Goal: Find specific page/section: Find specific page/section

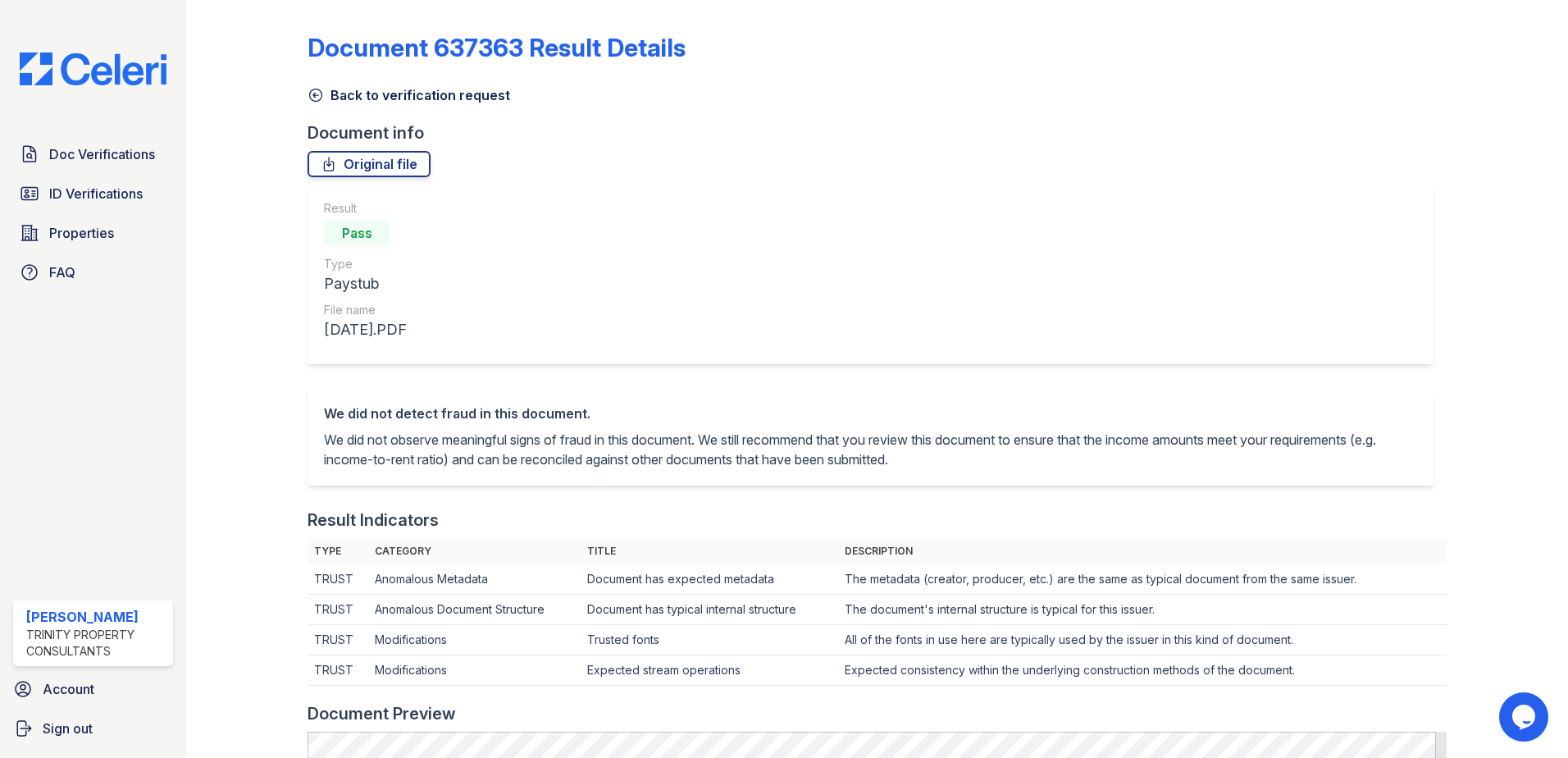
scroll to position [575, 0]
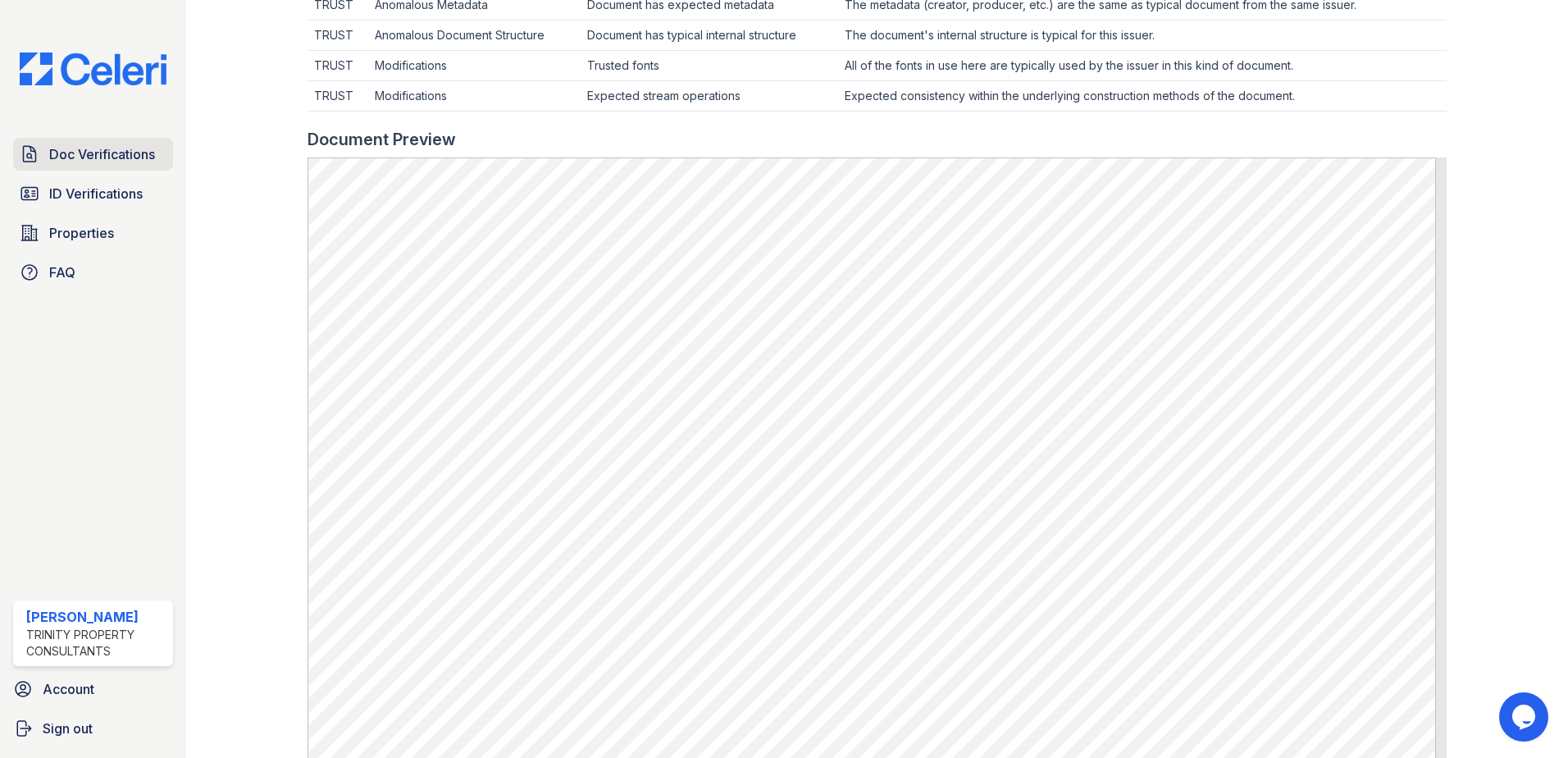
drag, startPoint x: 64, startPoint y: 154, endPoint x: 87, endPoint y: 154, distance: 23.0
click at [64, 154] on span "Doc Verifications" at bounding box center [102, 154] width 106 height 20
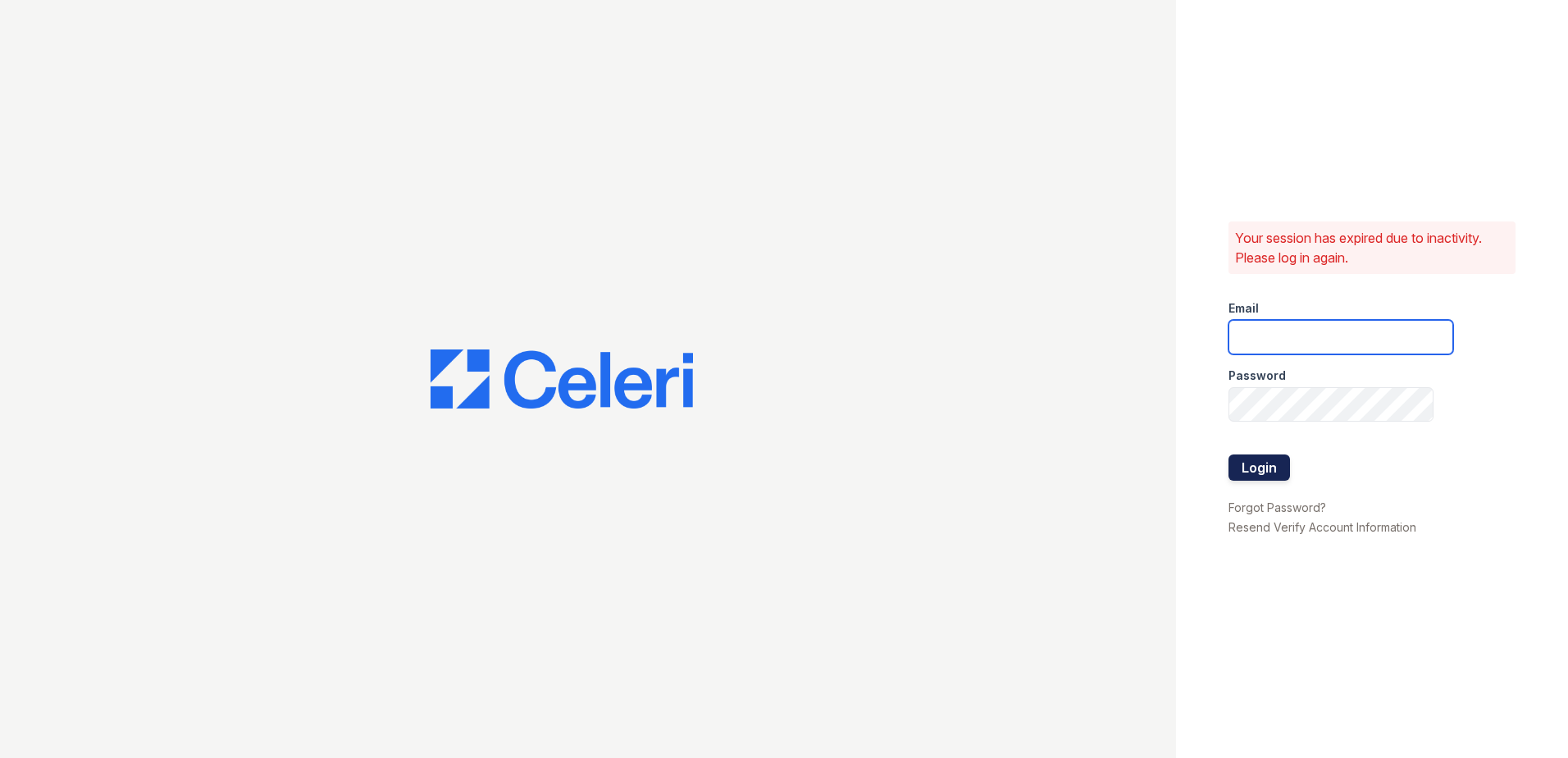
type input "kpartee@trinity-pm.com"
click at [1268, 473] on button "Login" at bounding box center [1259, 467] width 62 height 26
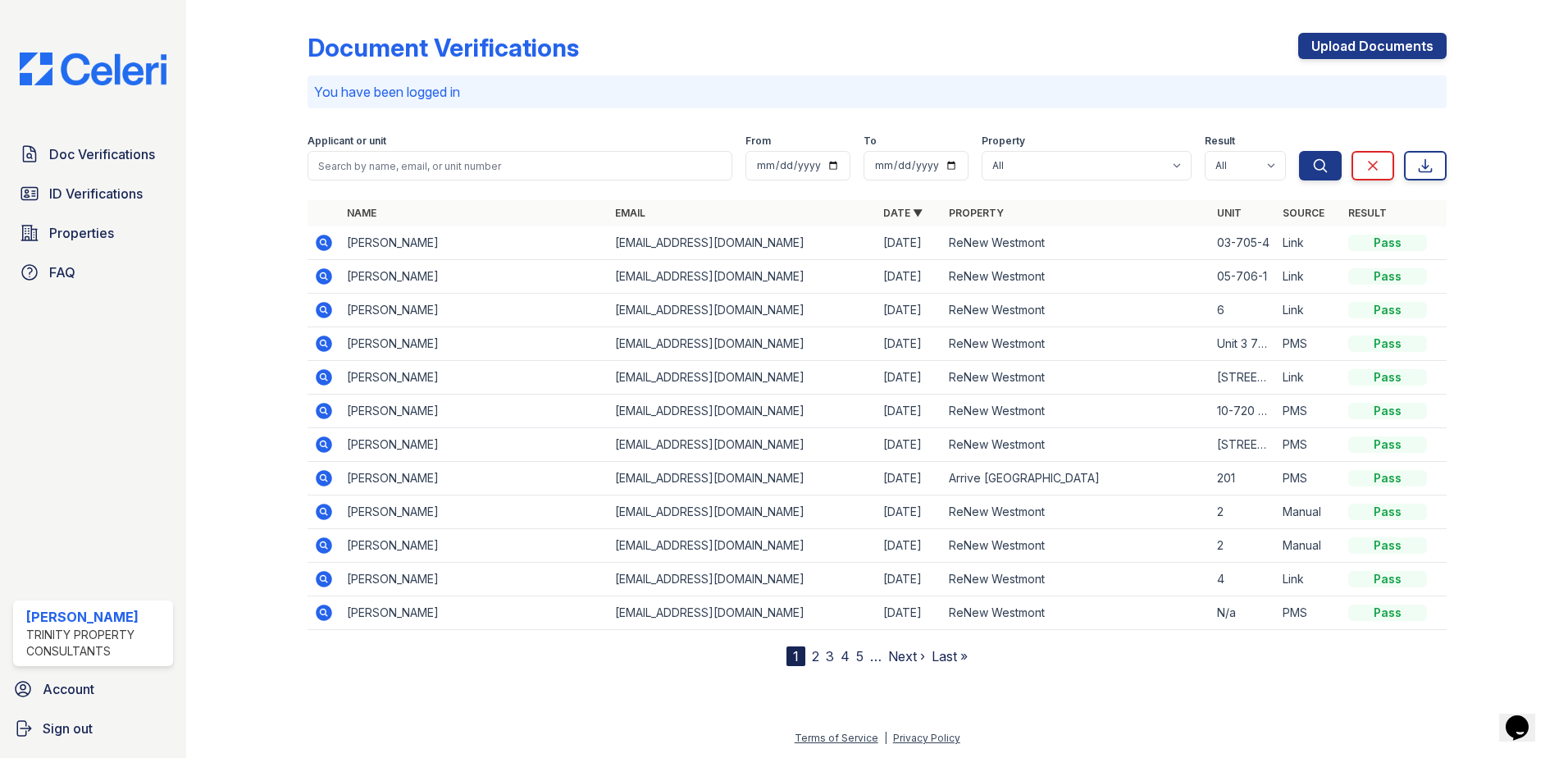
click at [322, 243] on icon at bounding box center [322, 242] width 4 height 4
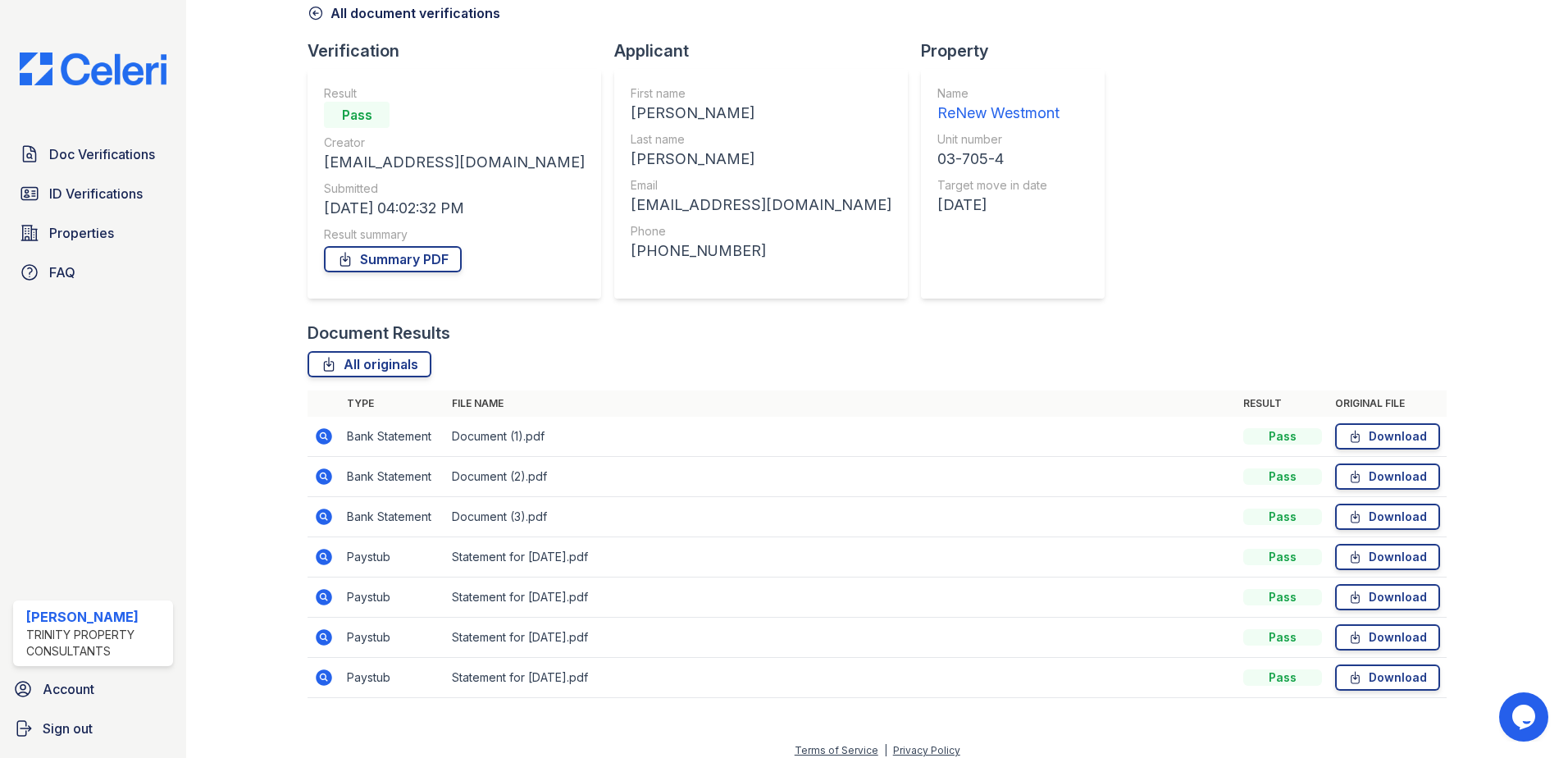
scroll to position [94, 0]
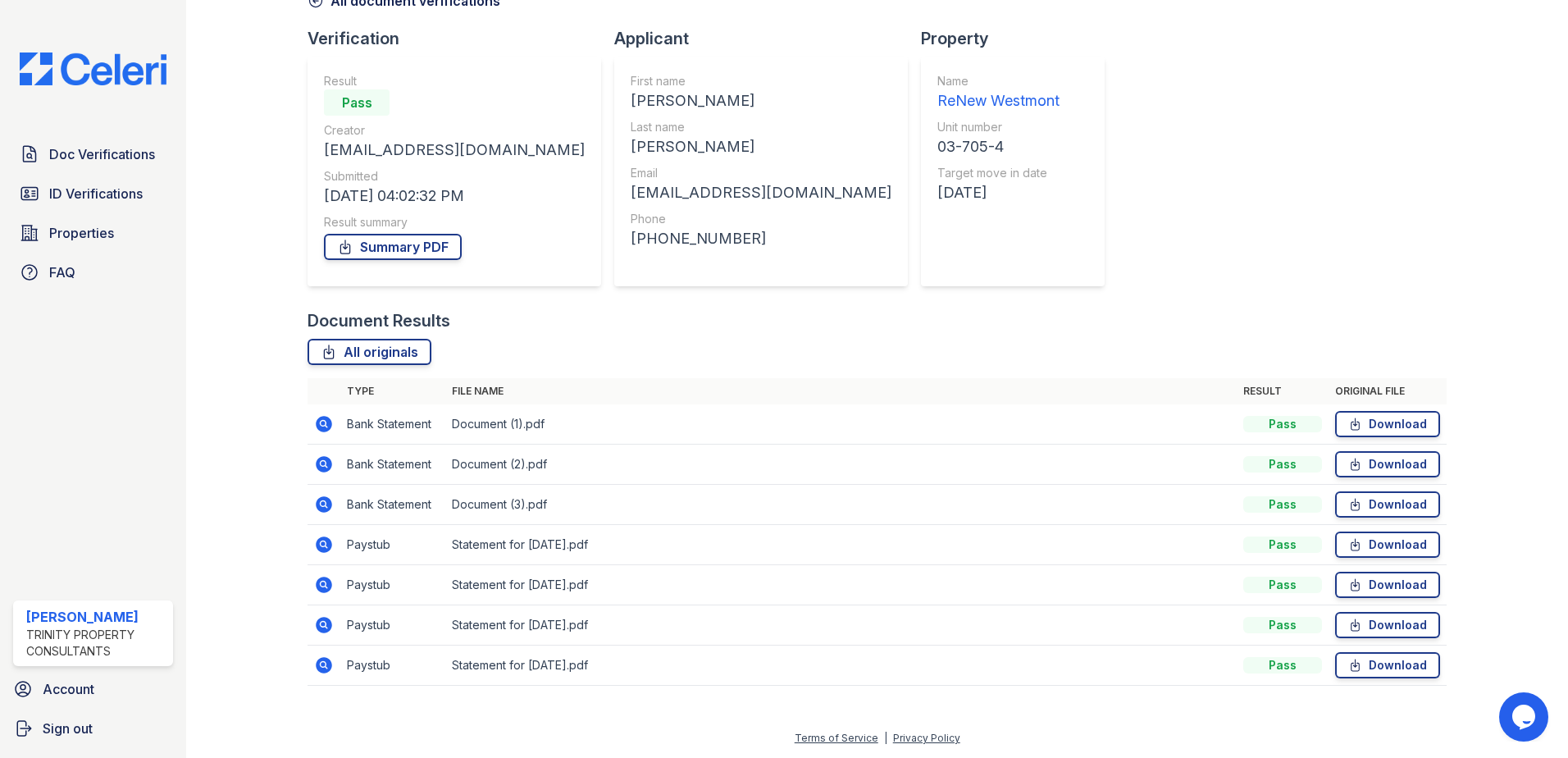
click at [327, 666] on icon at bounding box center [324, 665] width 16 height 16
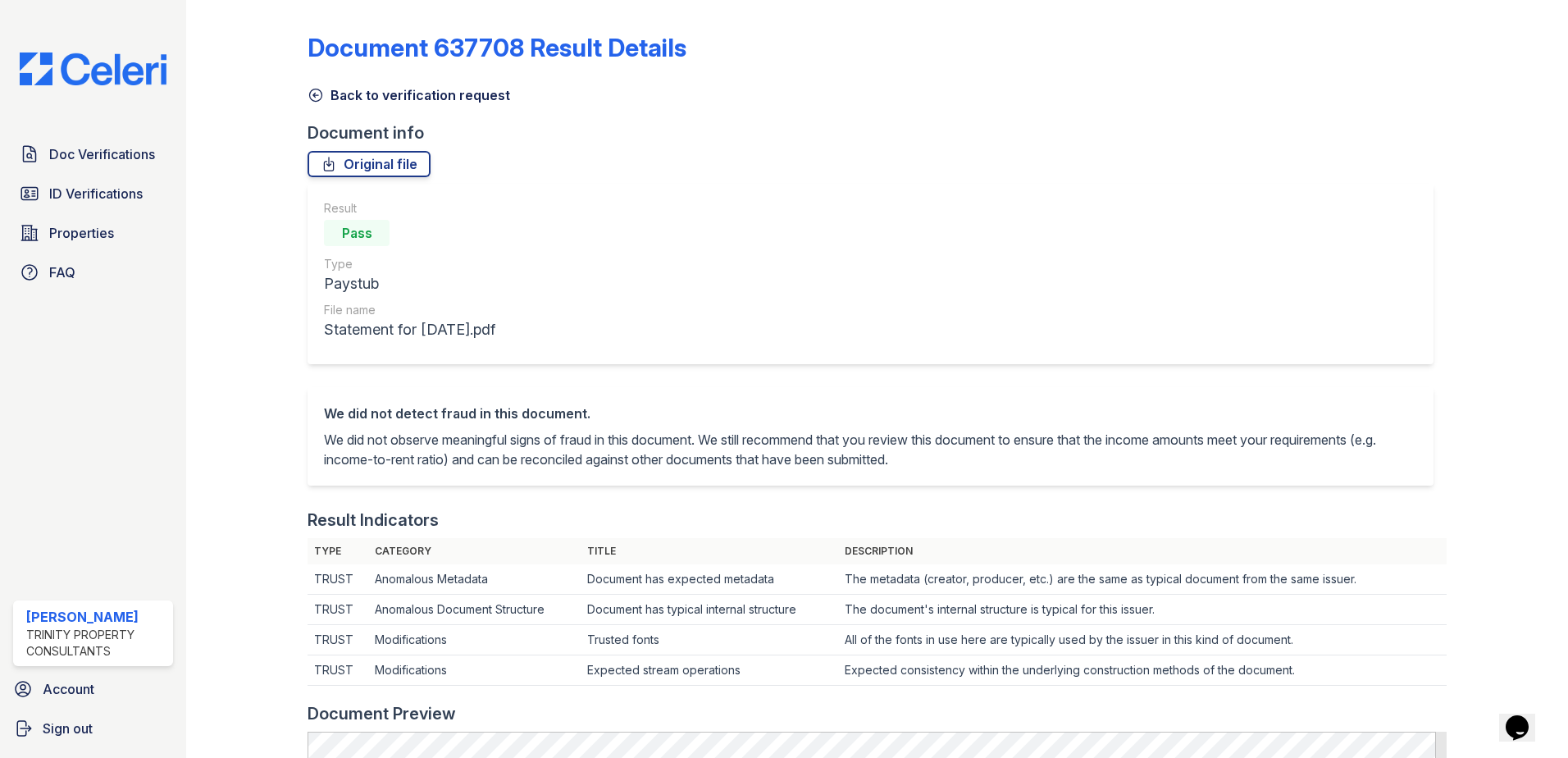
click at [356, 100] on link "Back to verification request" at bounding box center [409, 95] width 203 height 20
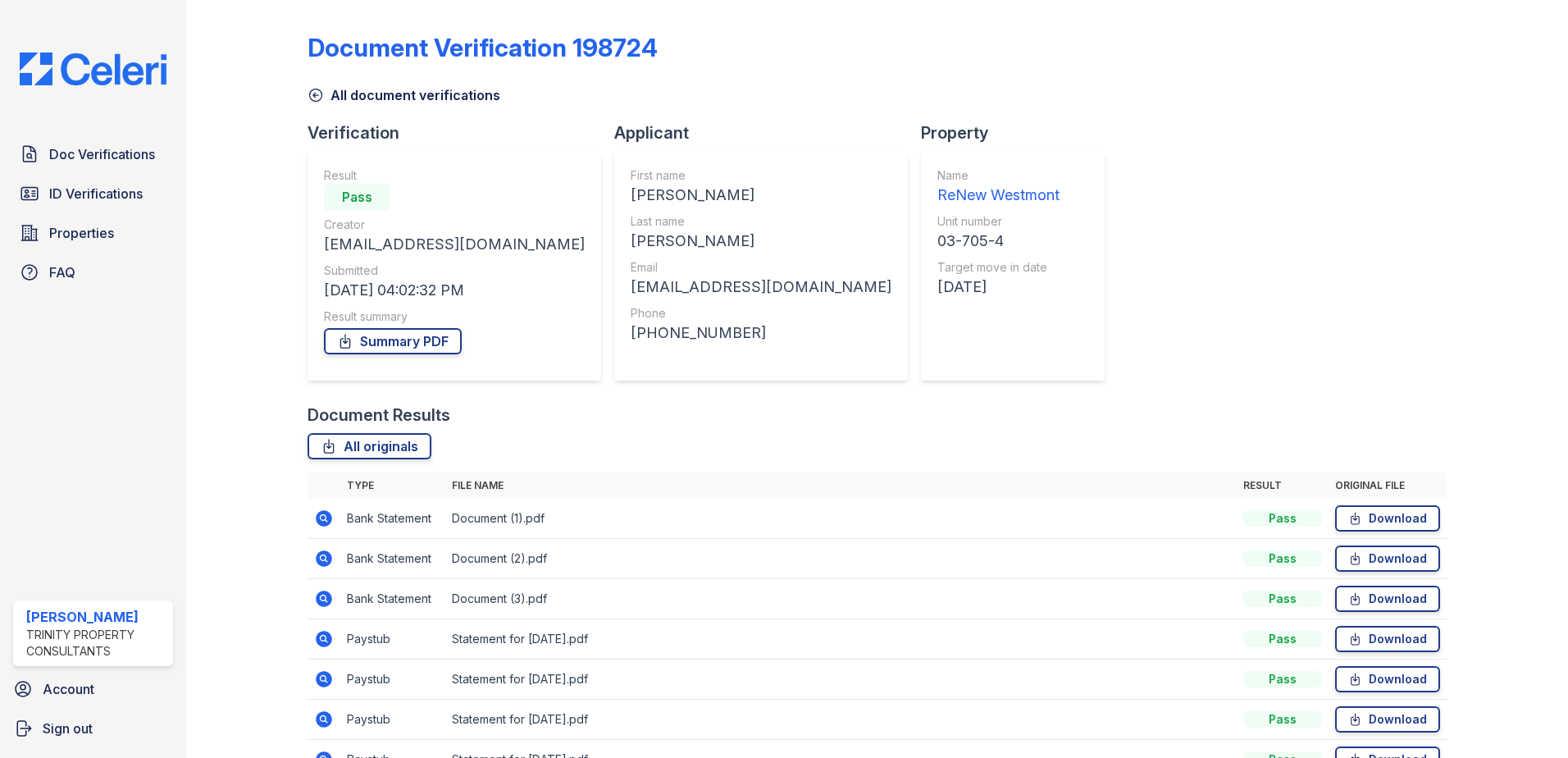
click at [328, 718] on icon at bounding box center [324, 719] width 16 height 16
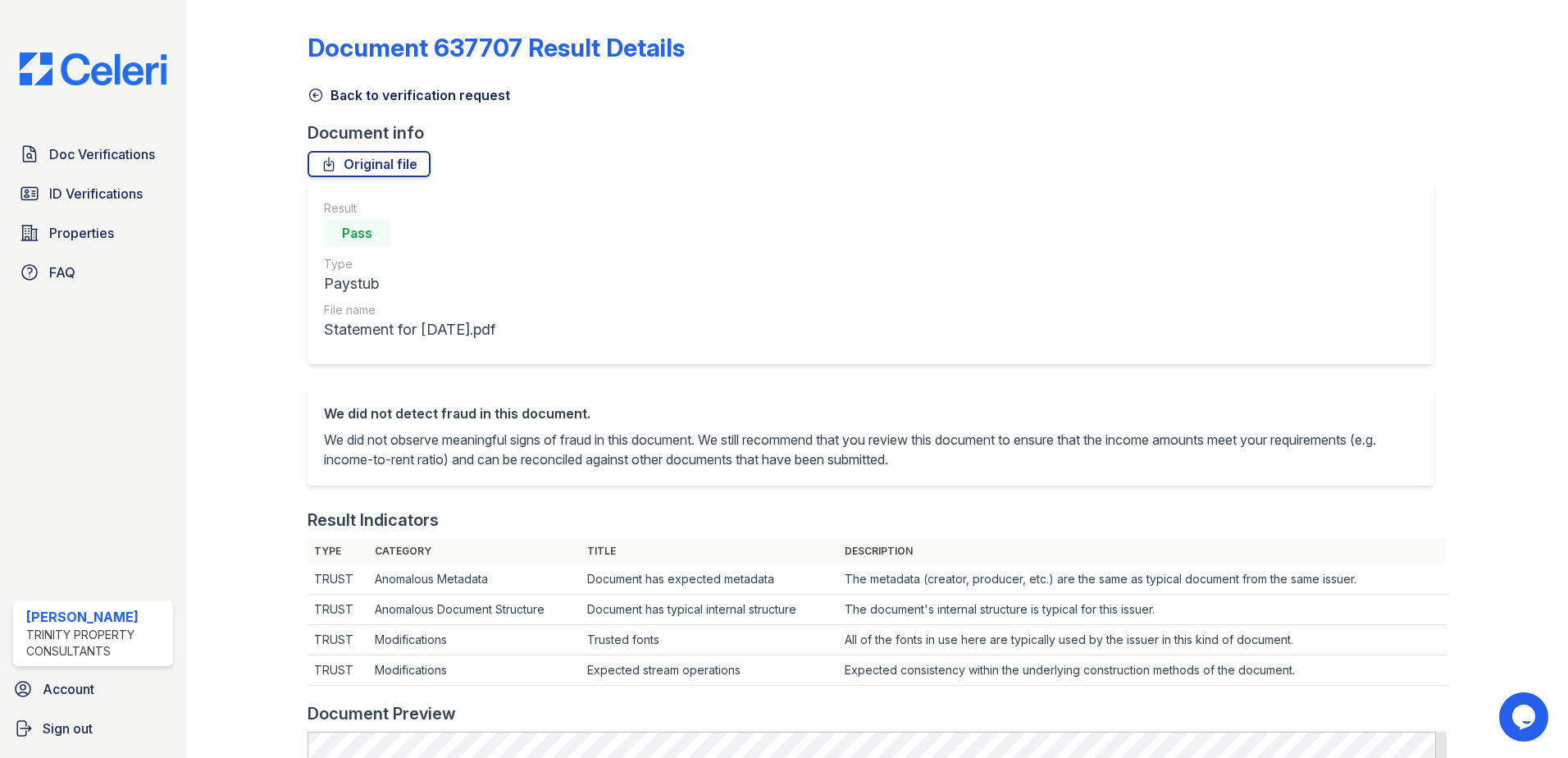
click at [356, 98] on link "Back to verification request" at bounding box center [409, 95] width 203 height 20
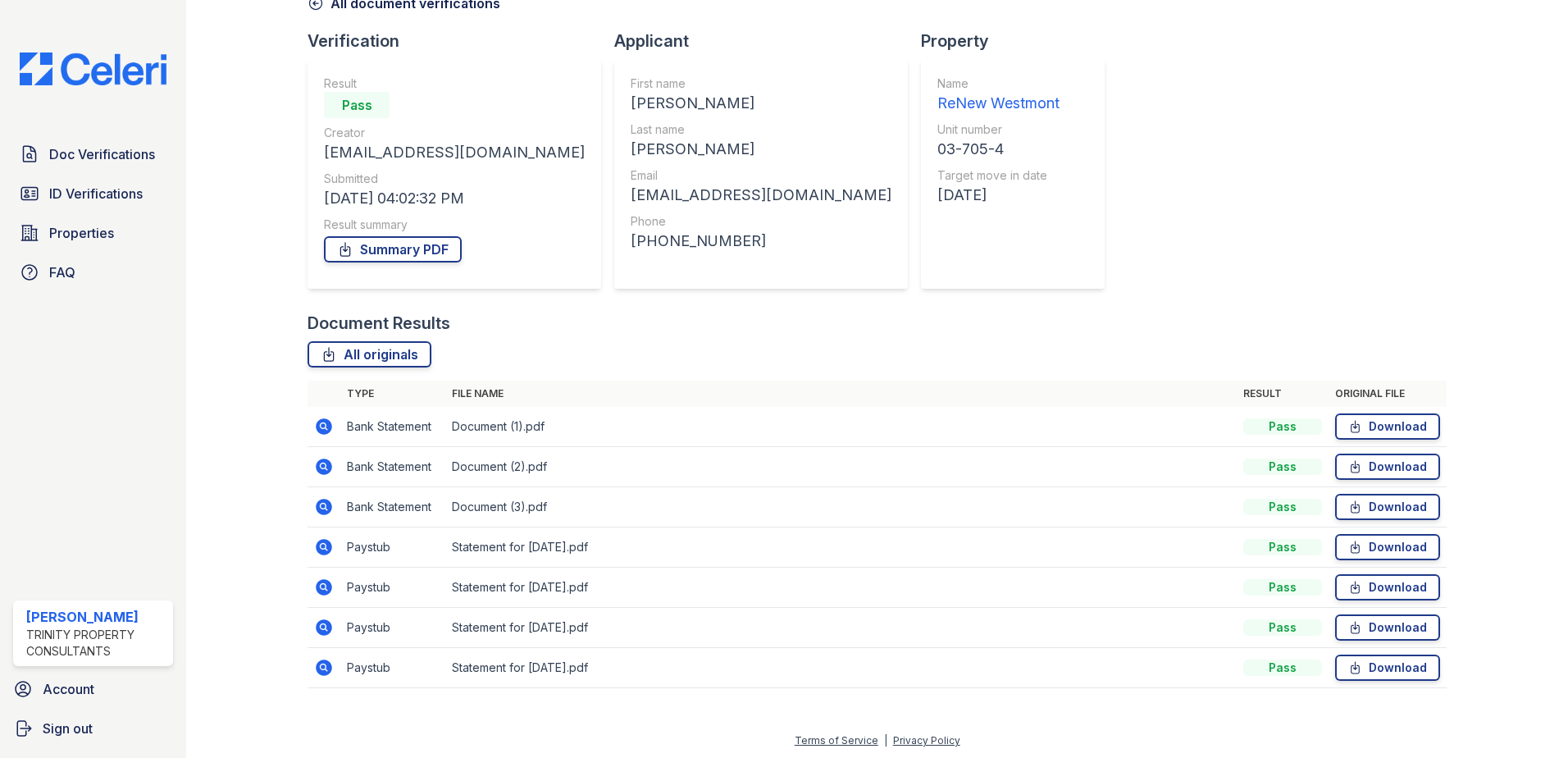
scroll to position [94, 0]
click at [320, 587] on icon at bounding box center [324, 585] width 16 height 16
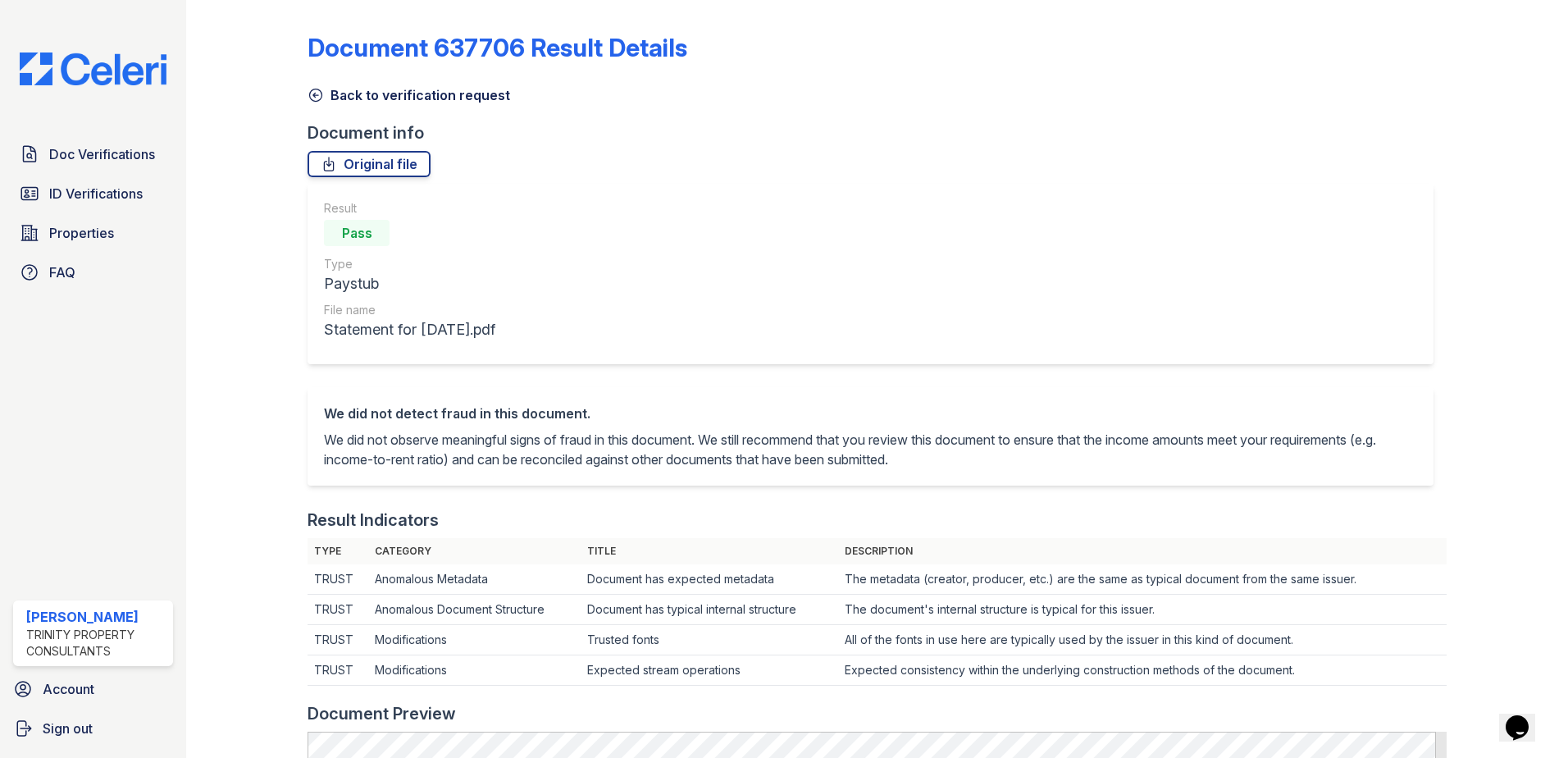
click at [364, 95] on link "Back to verification request" at bounding box center [409, 95] width 203 height 20
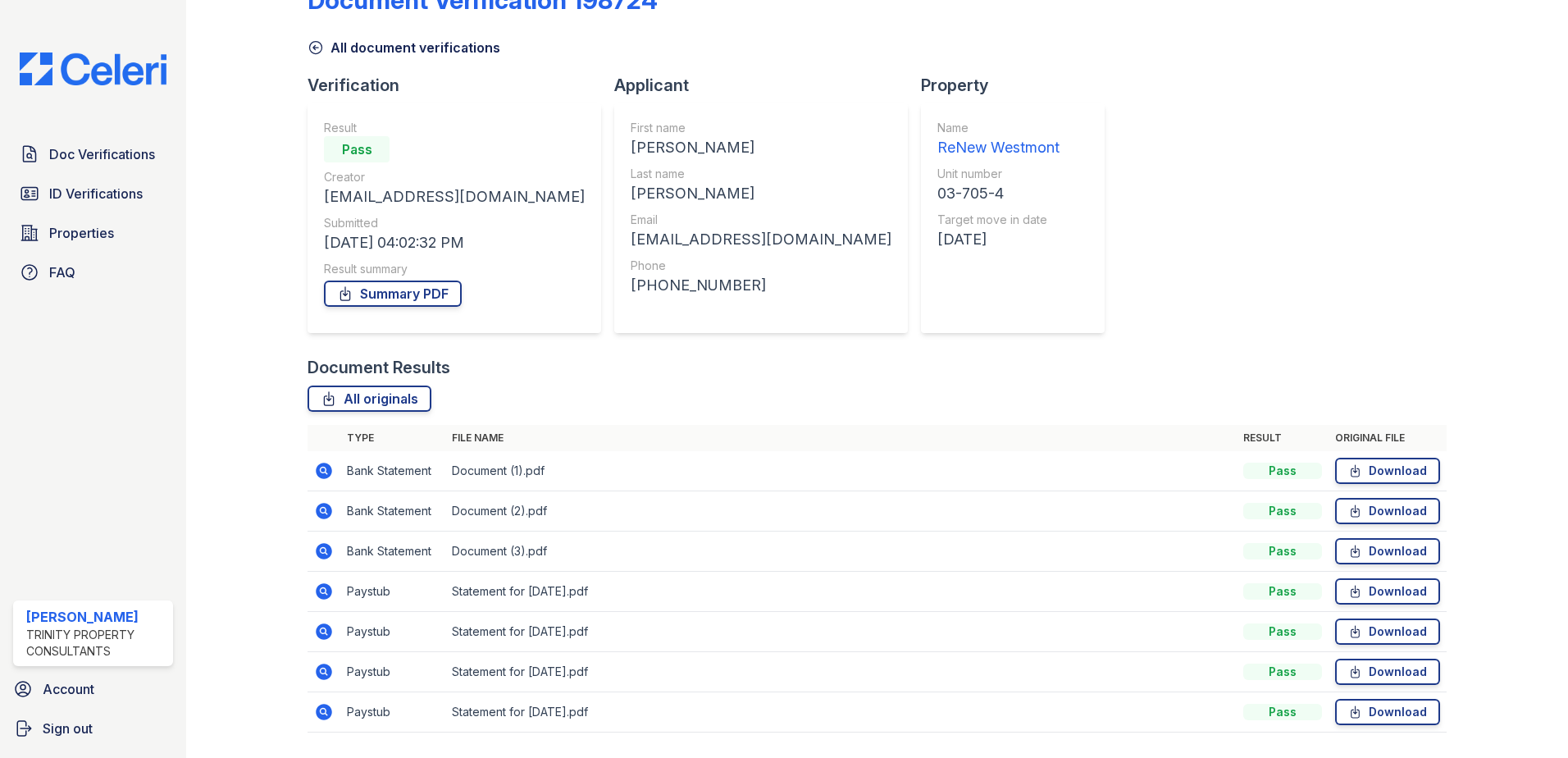
scroll to position [94, 0]
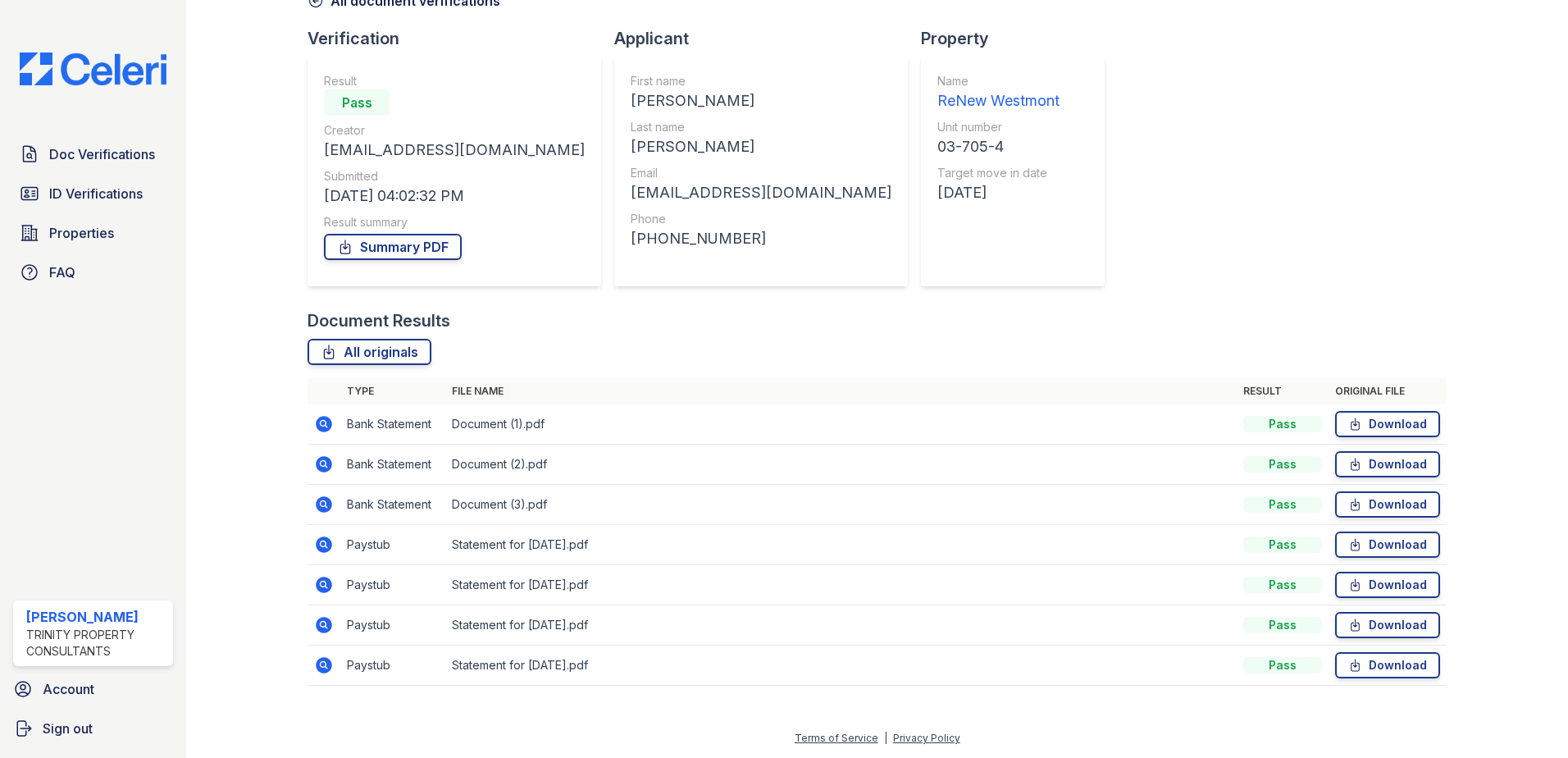
click at [320, 546] on icon at bounding box center [324, 545] width 20 height 20
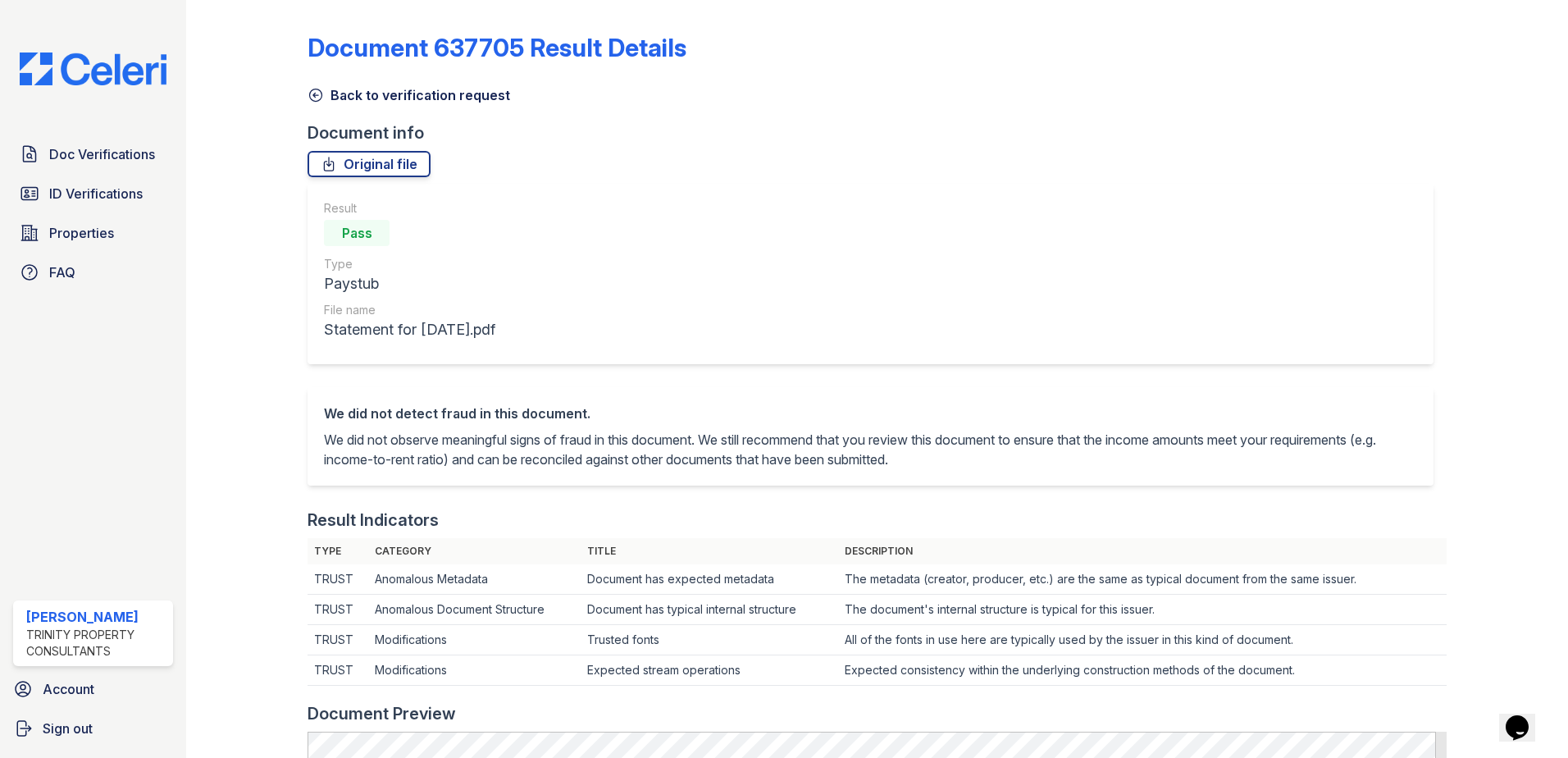
click at [357, 95] on link "Back to verification request" at bounding box center [409, 95] width 203 height 20
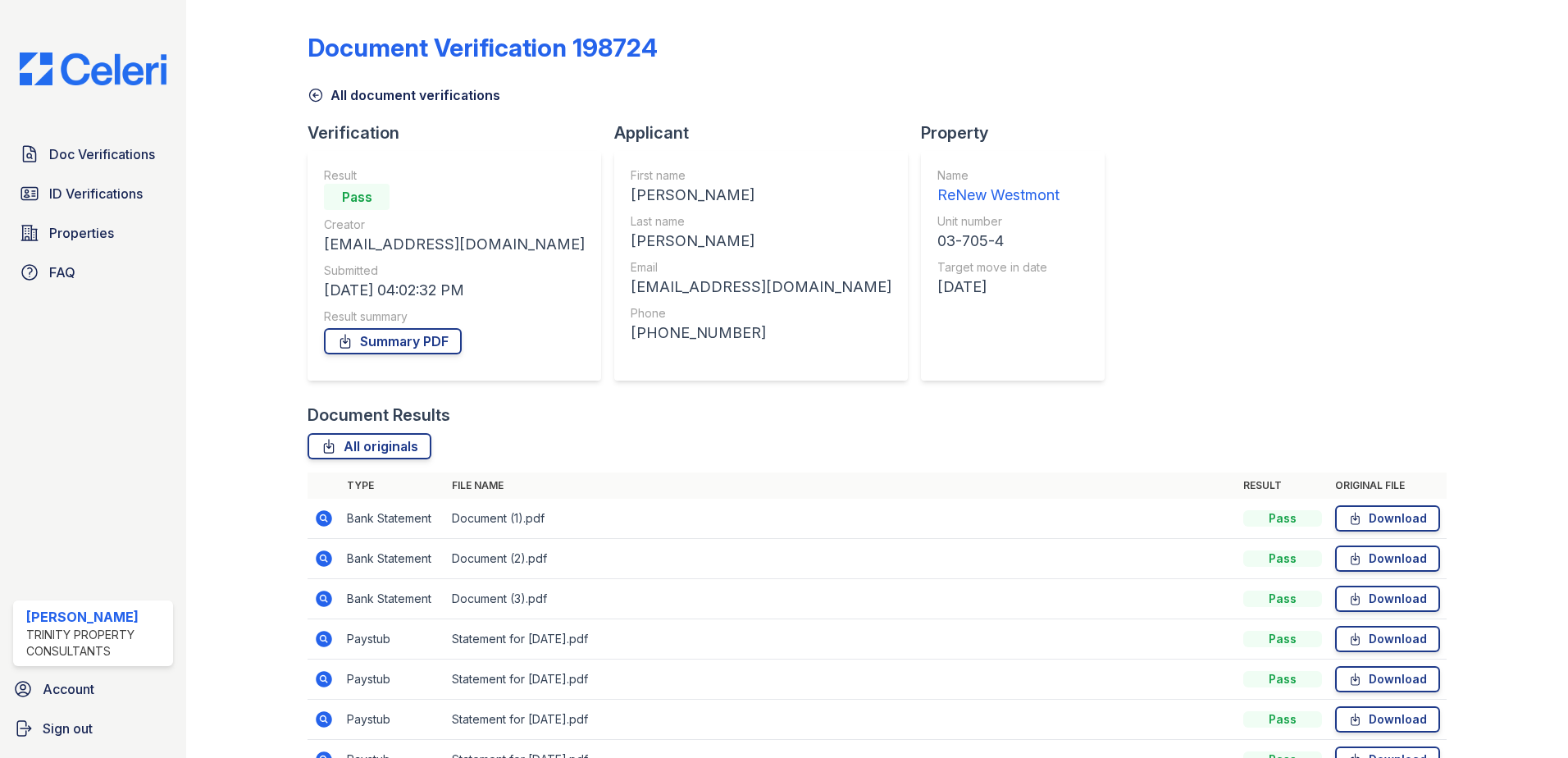
click at [319, 597] on icon at bounding box center [324, 599] width 20 height 20
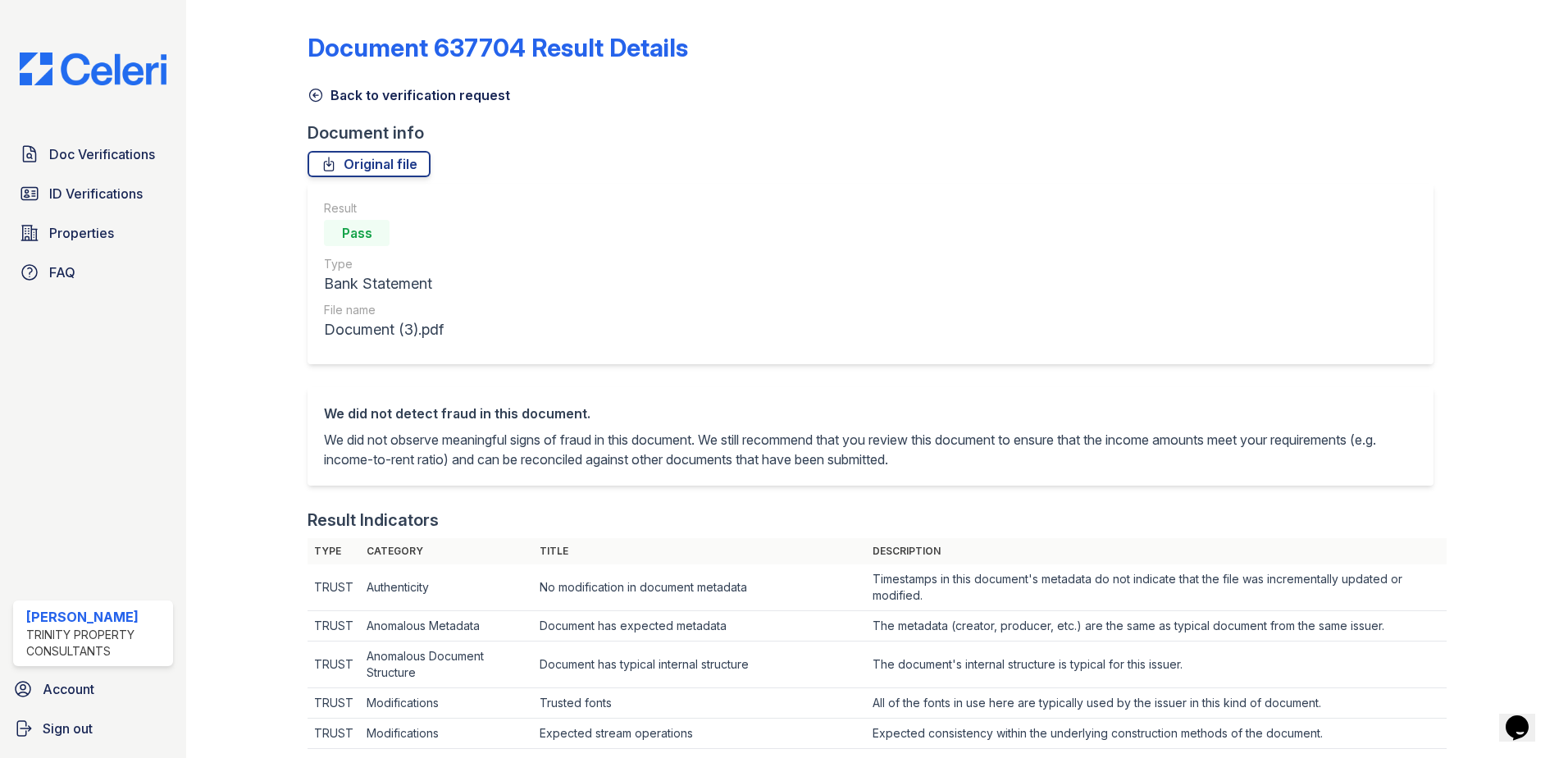
click at [363, 99] on link "Back to verification request" at bounding box center [409, 95] width 203 height 20
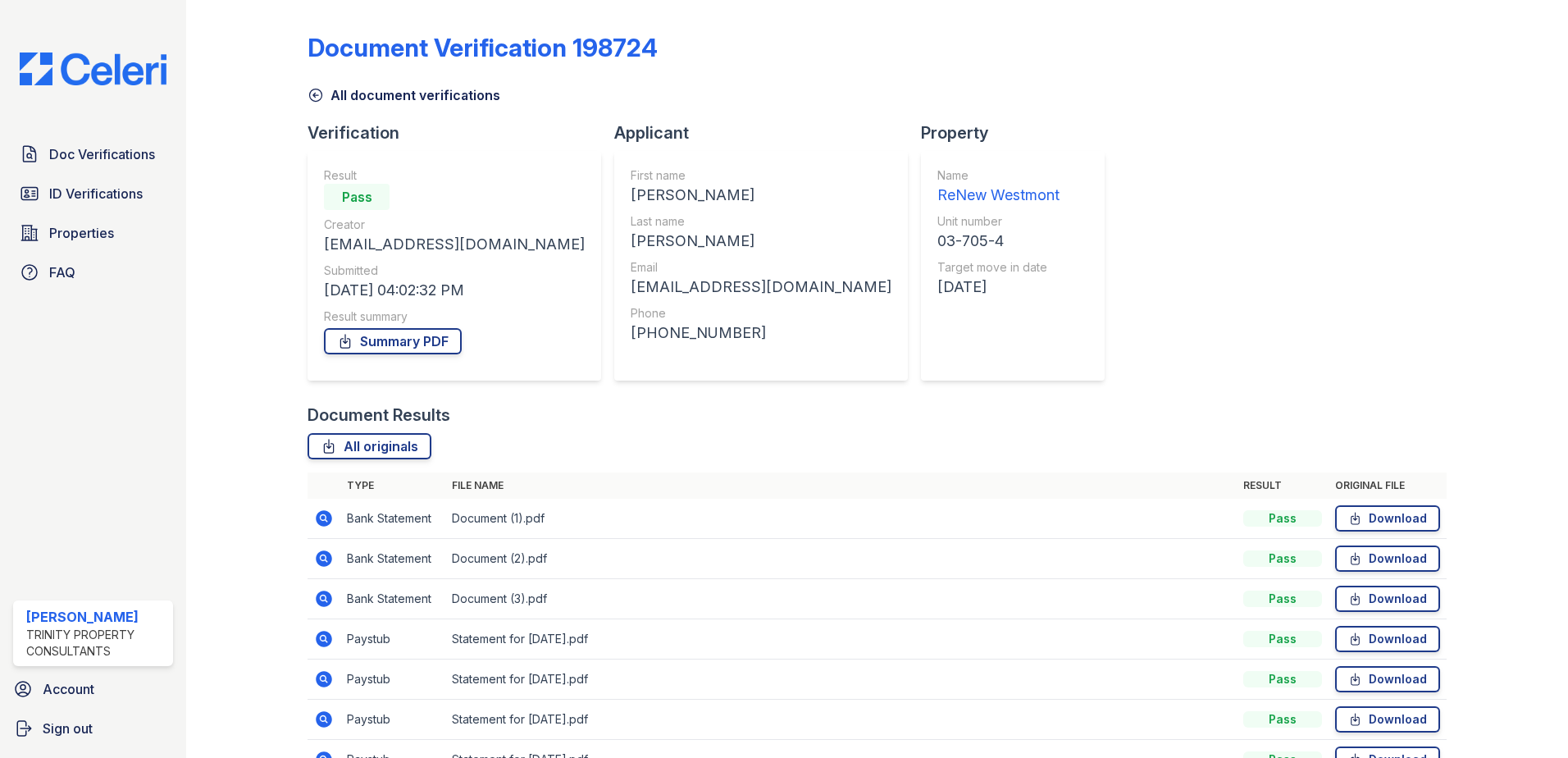
click at [316, 523] on icon at bounding box center [324, 518] width 20 height 20
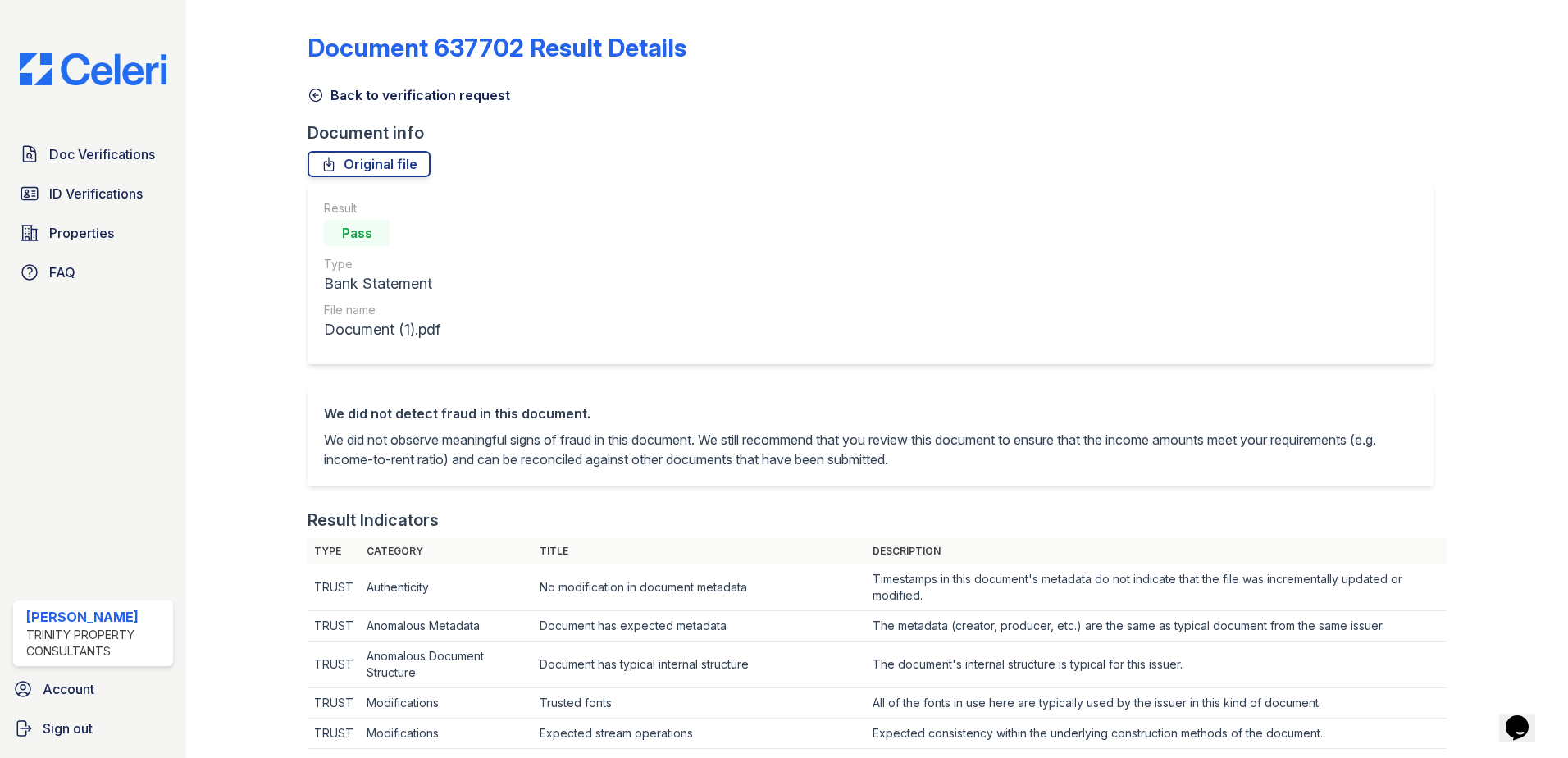
click at [394, 93] on link "Back to verification request" at bounding box center [409, 95] width 203 height 20
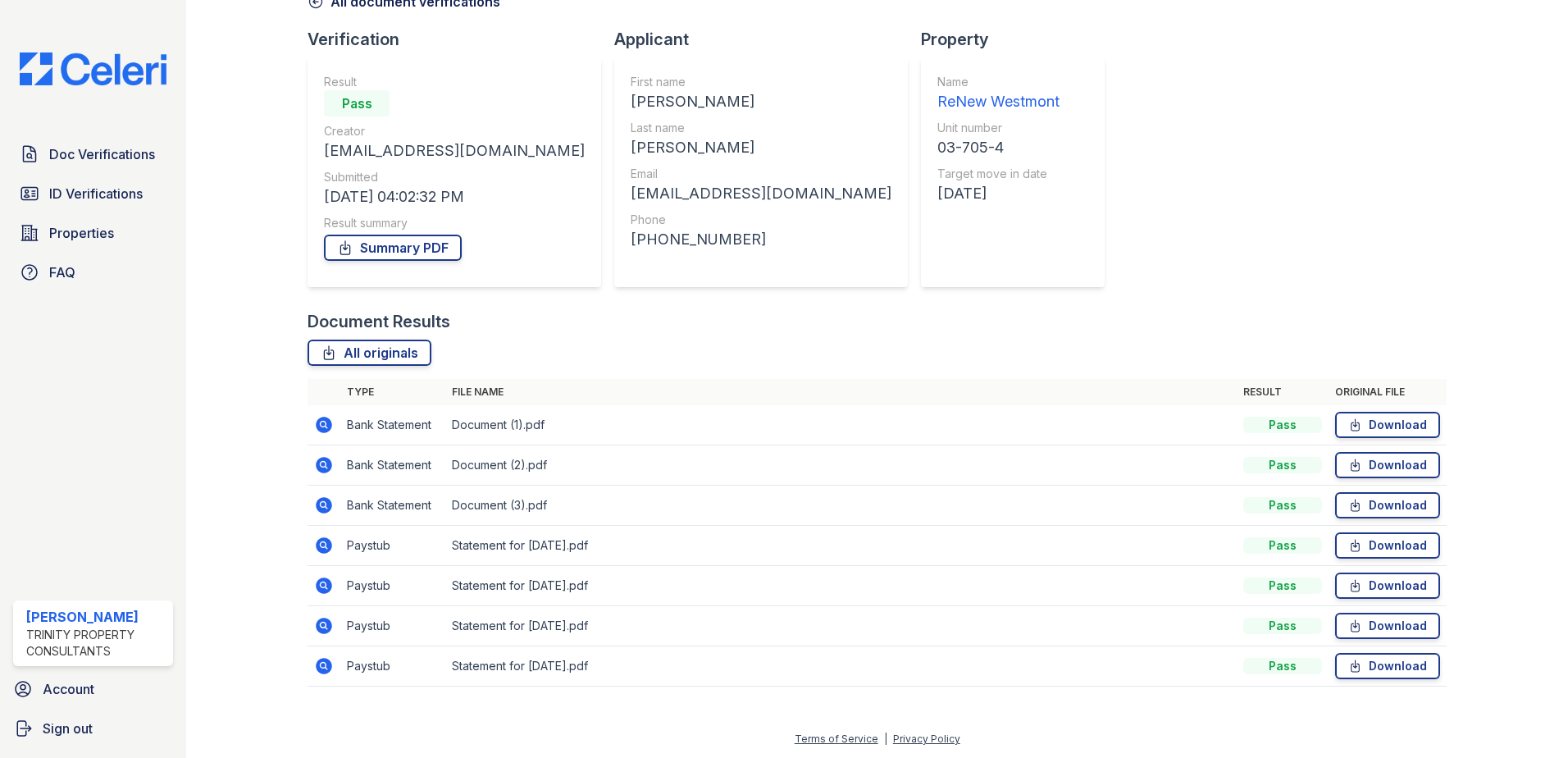
scroll to position [94, 0]
click at [320, 585] on icon at bounding box center [322, 584] width 4 height 4
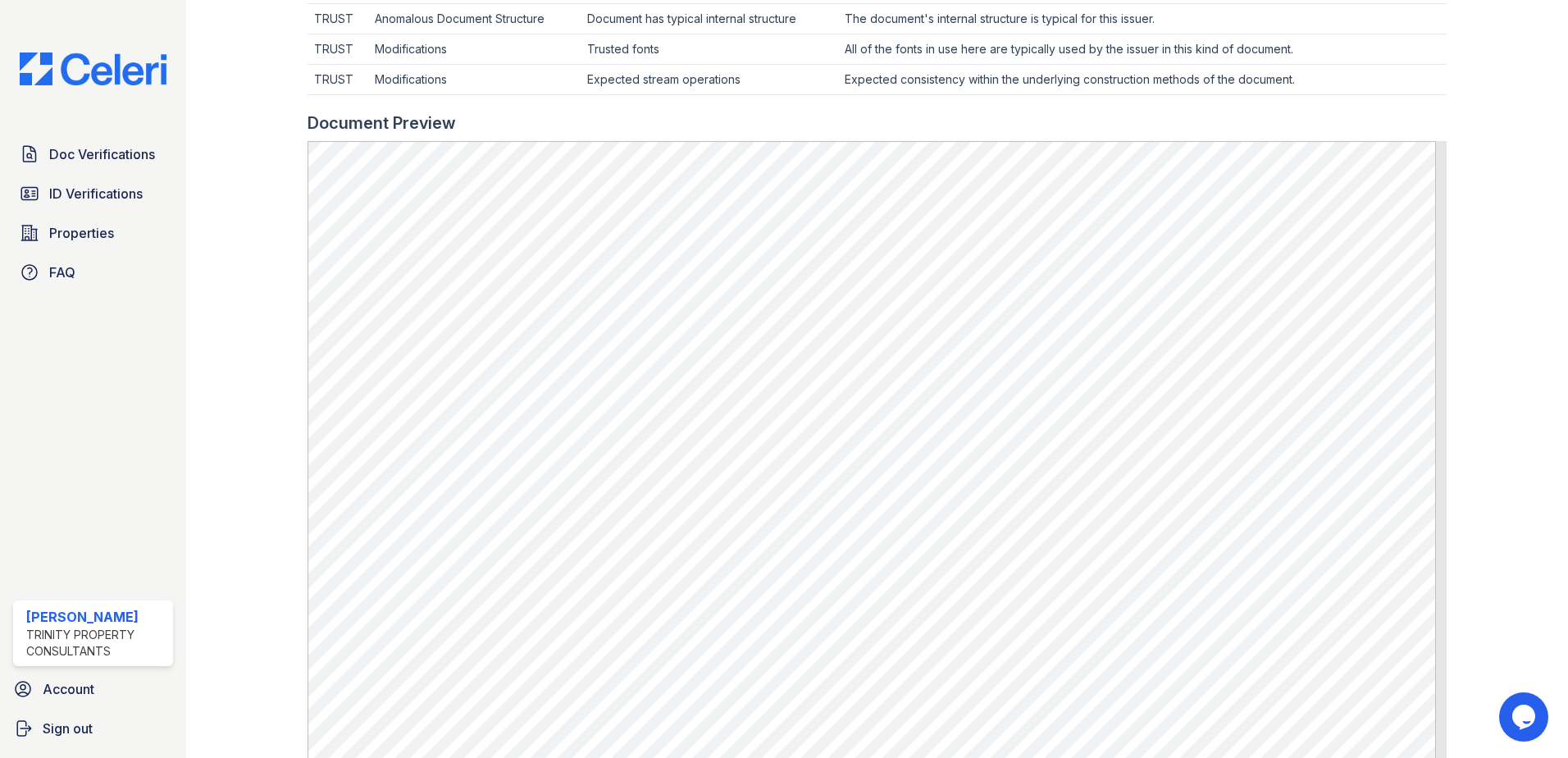
scroll to position [657, 0]
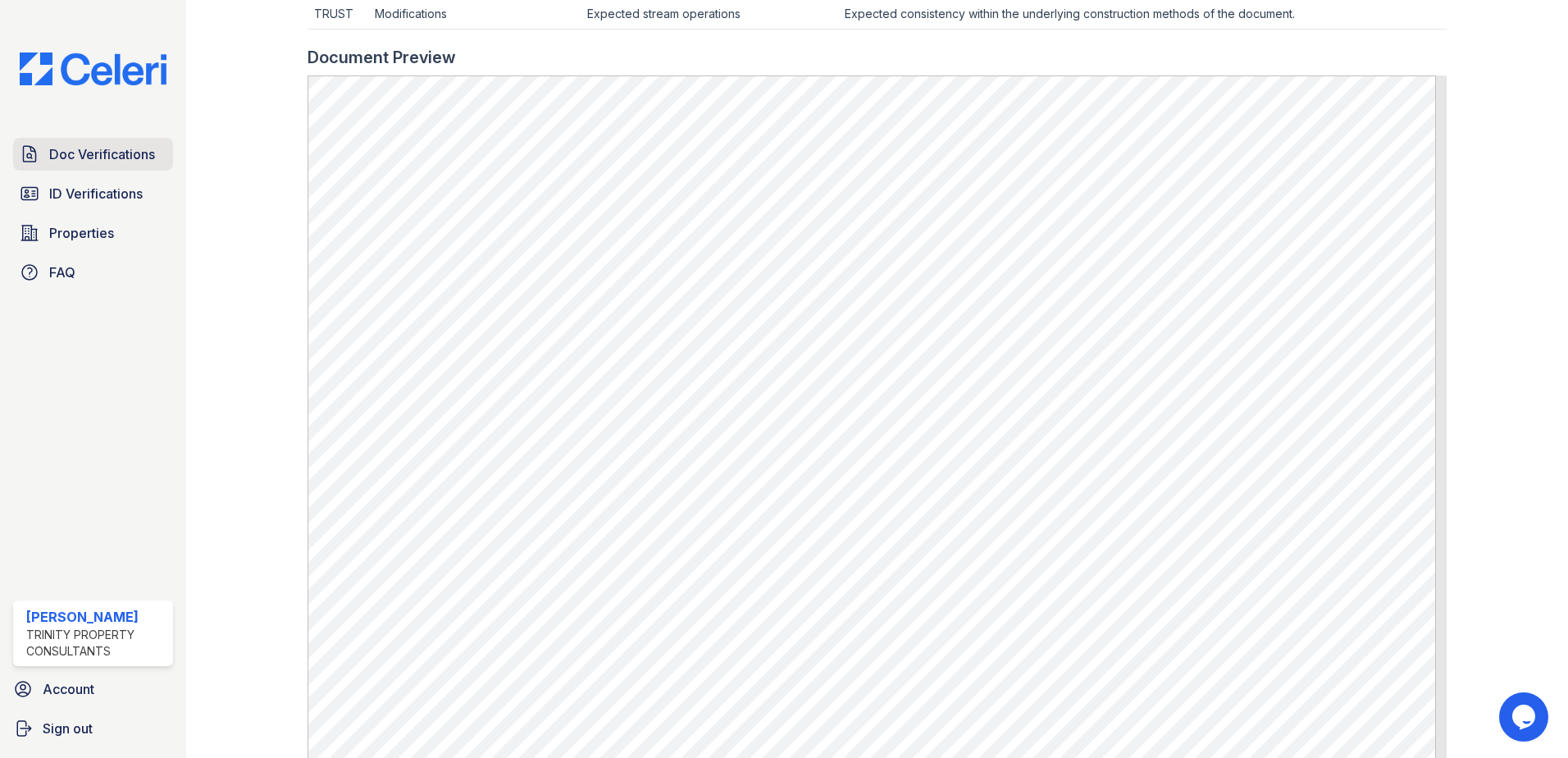
click at [102, 161] on span "Doc Verifications" at bounding box center [102, 154] width 106 height 20
